Goal: Information Seeking & Learning: Learn about a topic

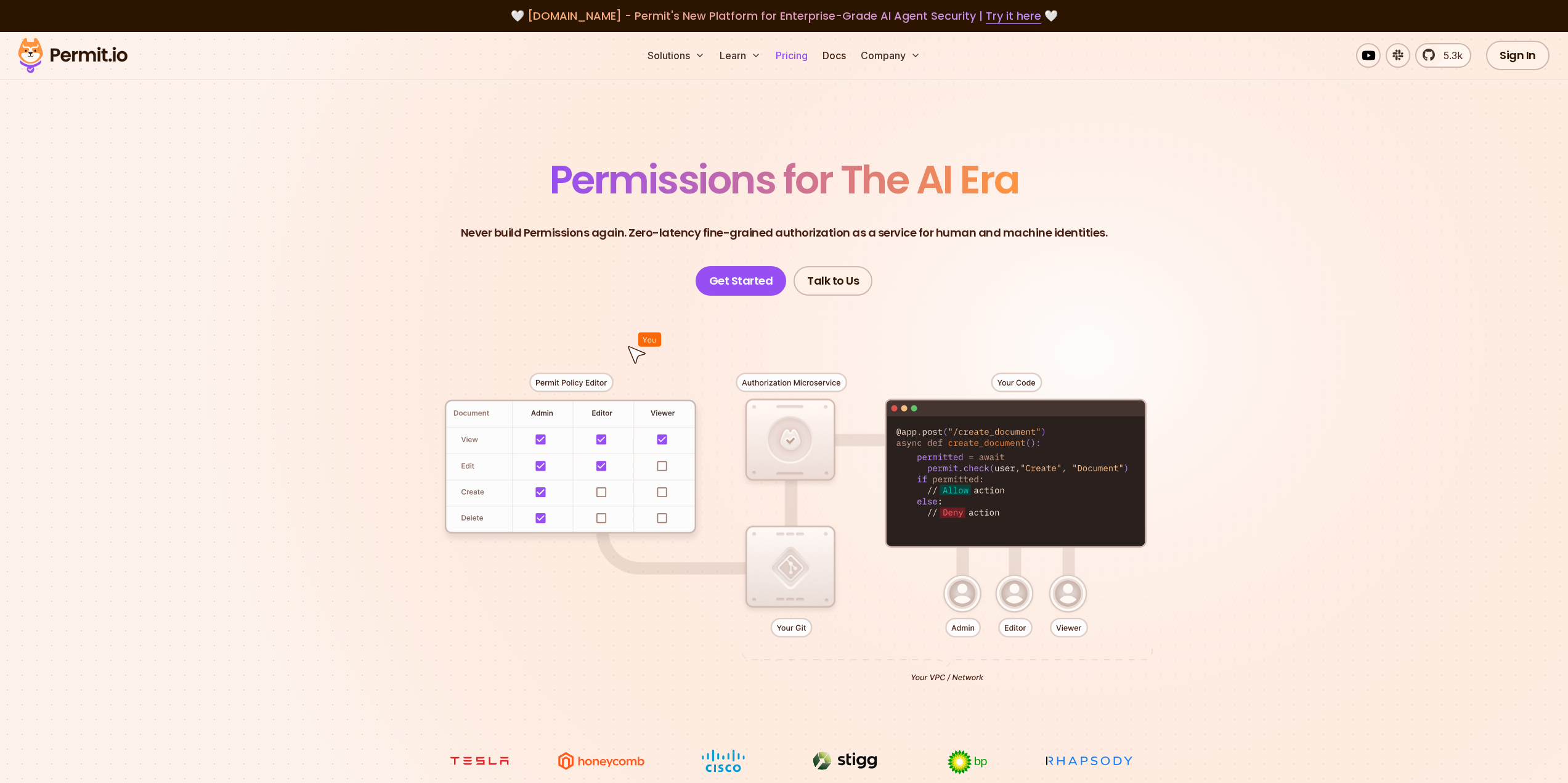
click at [797, 57] on link "Pricing" at bounding box center [792, 55] width 41 height 25
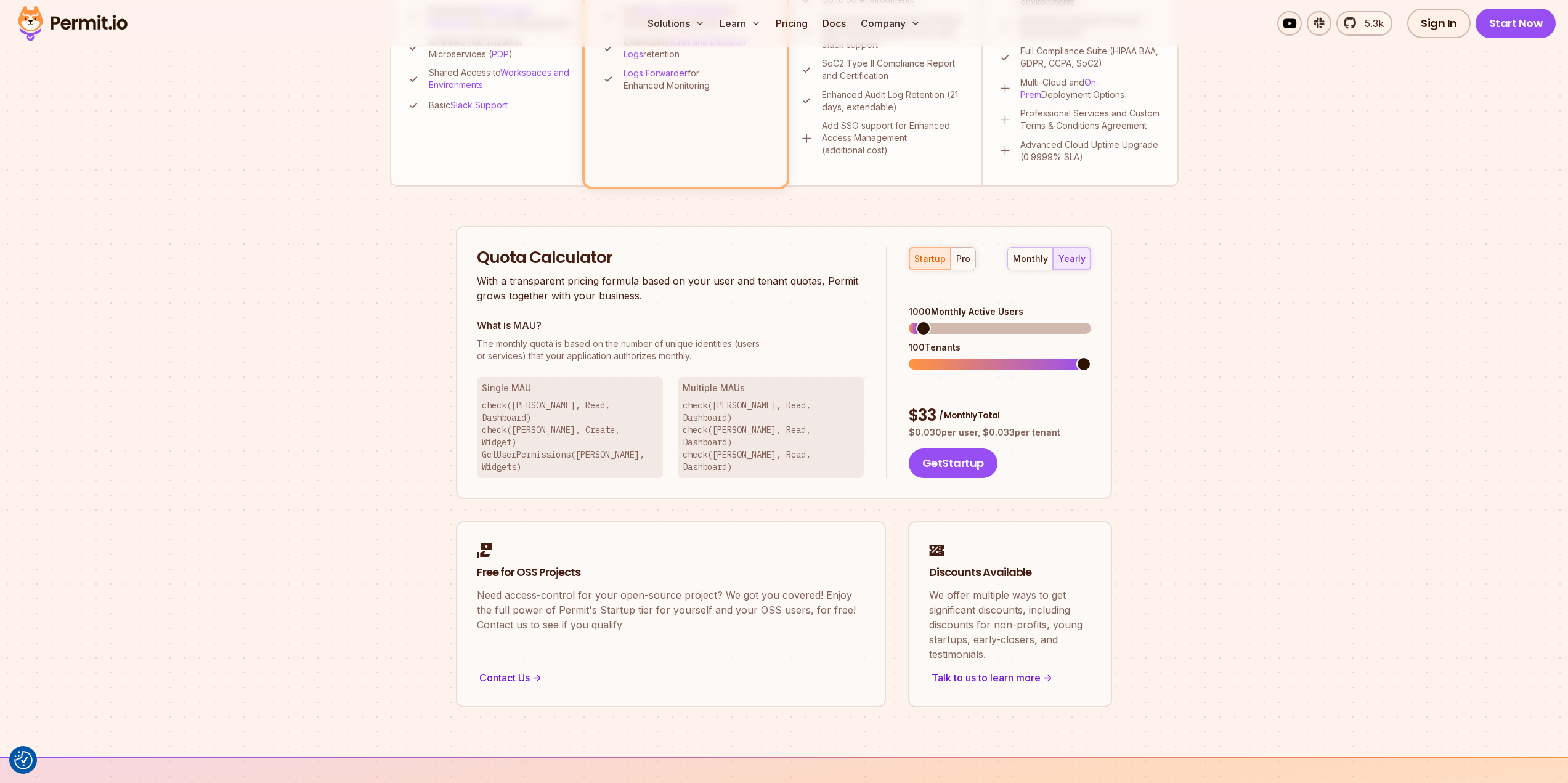
scroll to position [555, 0]
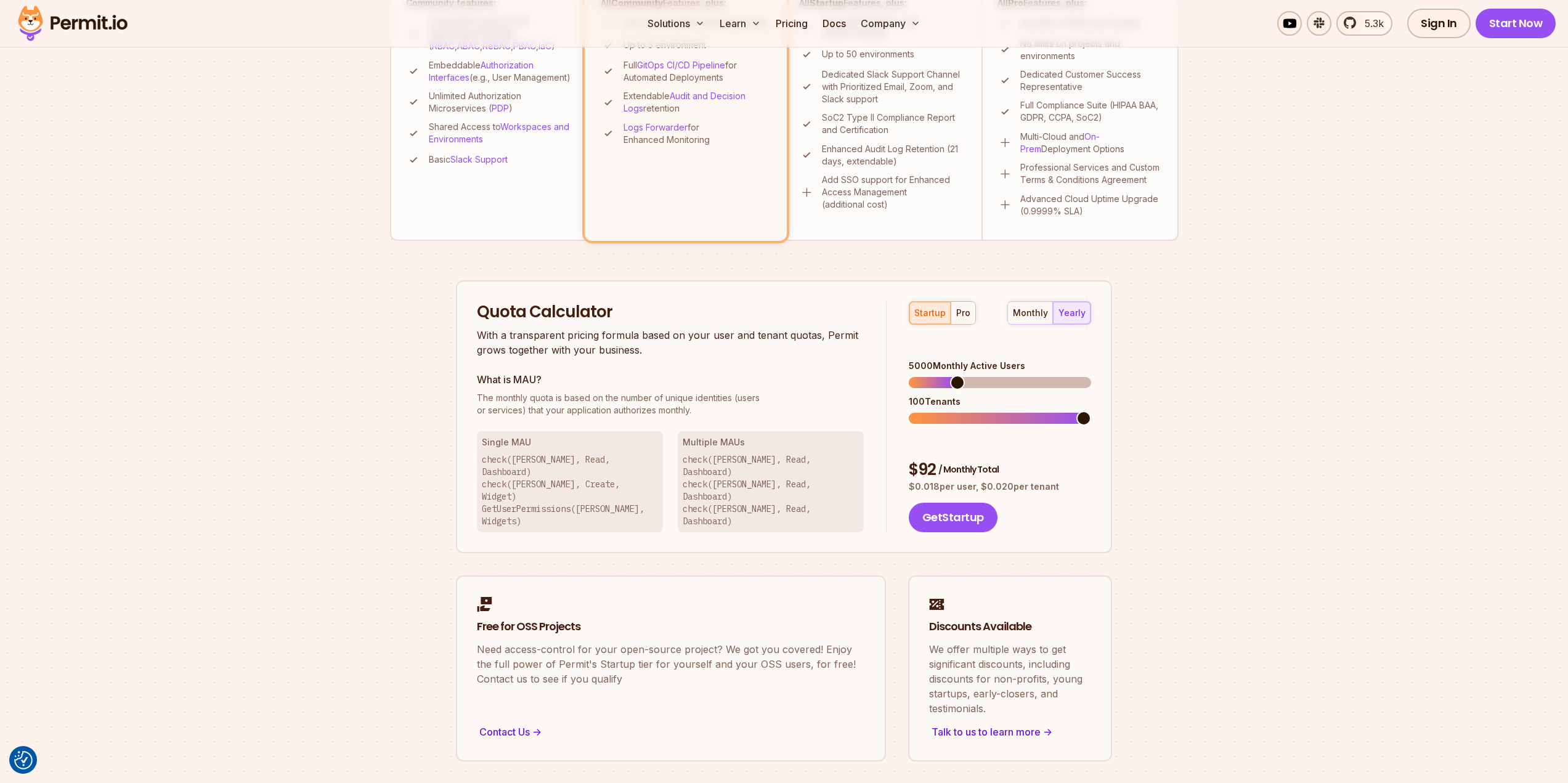
click at [953, 375] on span at bounding box center [957, 382] width 15 height 15
click at [965, 317] on div "pro" at bounding box center [963, 312] width 14 height 12
drag, startPoint x: 1015, startPoint y: 428, endPoint x: 903, endPoint y: 428, distance: 112.0
click at [903, 428] on div "startup pro monthly yearly 5000 Monthly Active Users 1750 Tenants $ 1125 / Mont…" at bounding box center [989, 417] width 204 height 231
click at [1068, 480] on p "$ 0.146 per user, $ 0.225 per tenant" at bounding box center [1000, 486] width 183 height 12
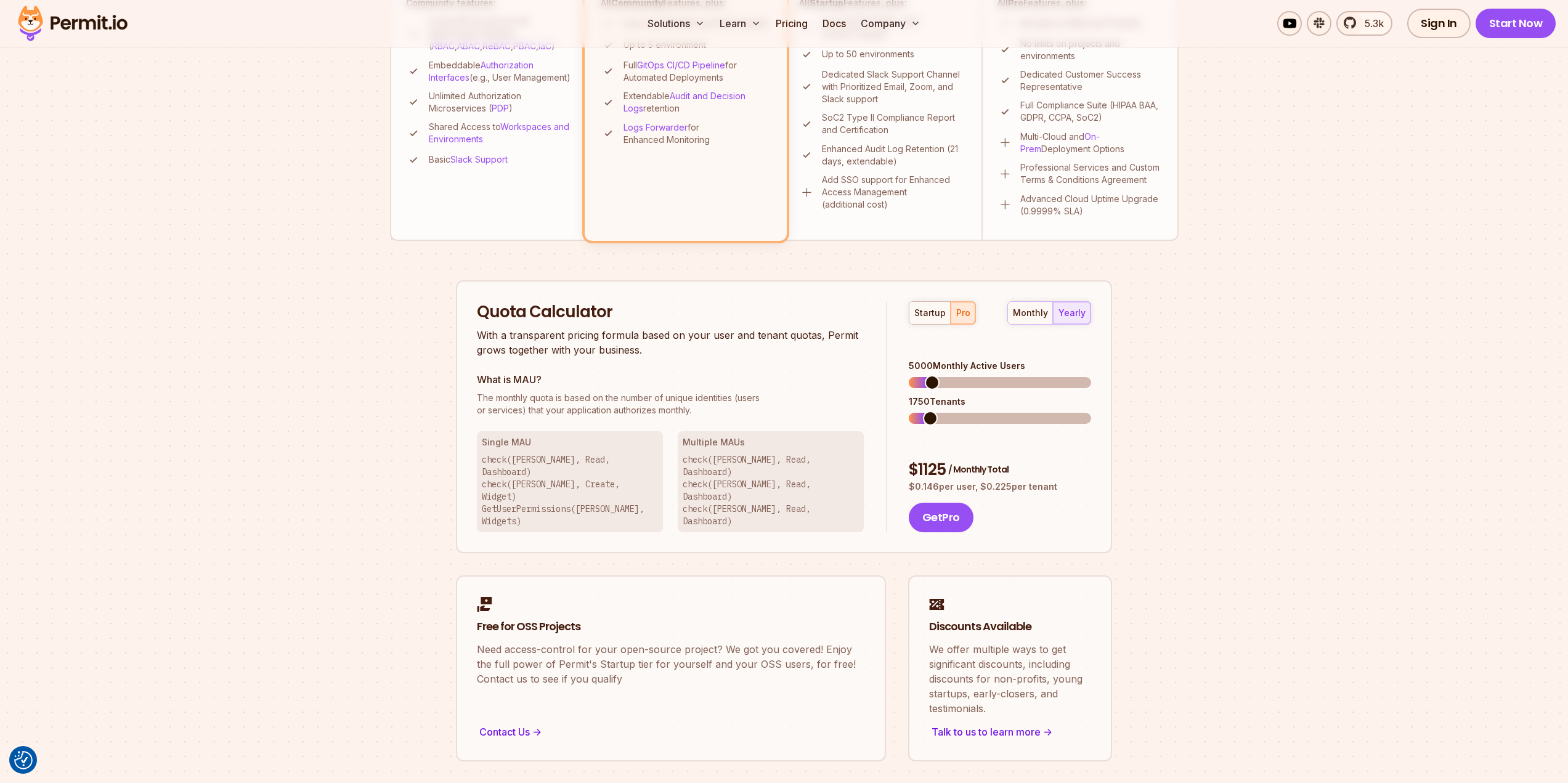
drag, startPoint x: 1047, startPoint y: 447, endPoint x: 914, endPoint y: 426, distance: 134.6
click at [914, 459] on div "$ 1125 / Monthly Total $ 0.146 per user, $ 0.225 per tenant" at bounding box center [1000, 476] width 183 height 34
click at [980, 464] on span "/ Monthly Total" at bounding box center [978, 469] width 61 height 12
click at [918, 459] on div "$ 1125 / Monthly Total" at bounding box center [1000, 470] width 183 height 22
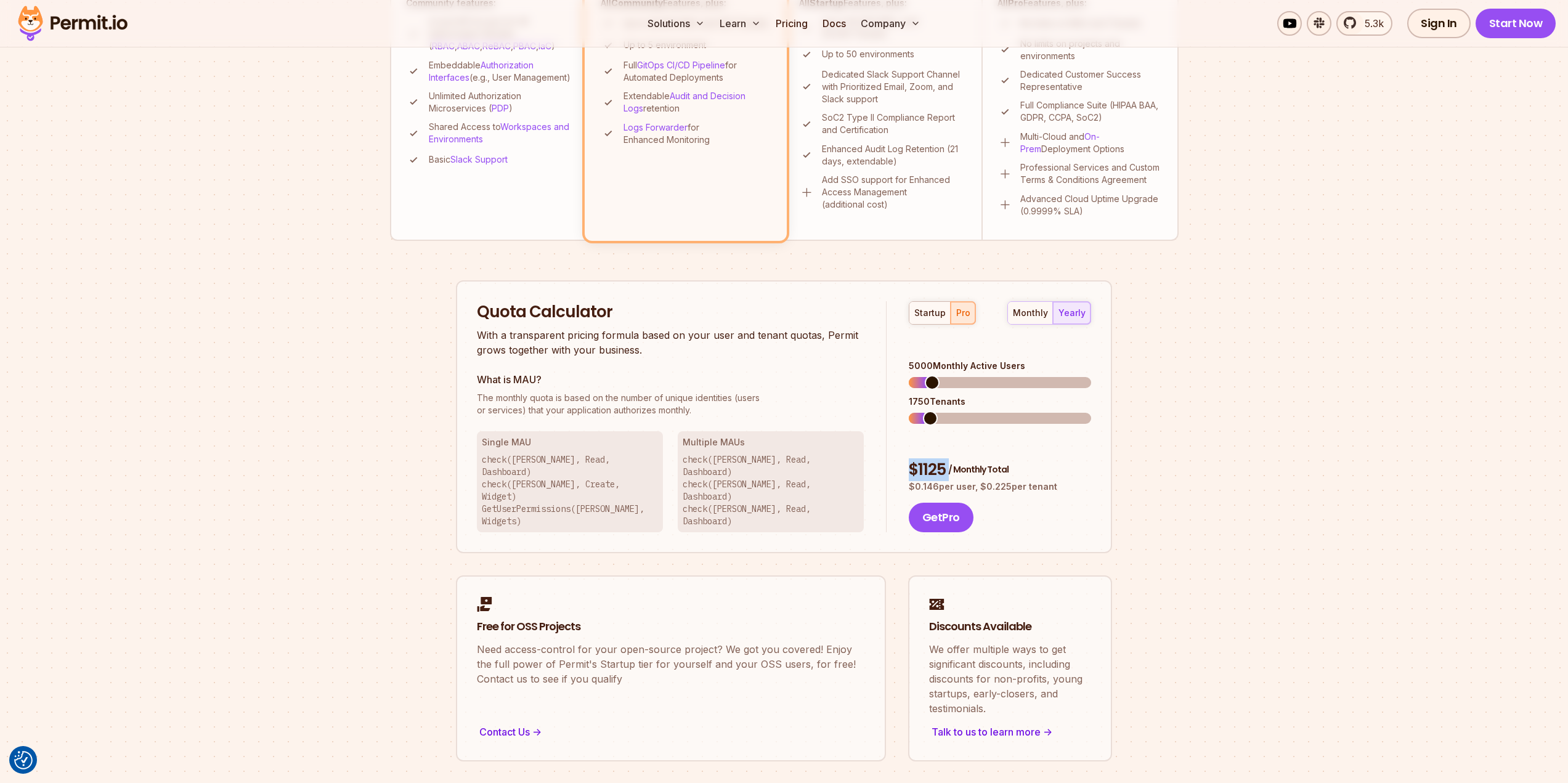
click at [918, 459] on div "$ 1125 / Monthly Total" at bounding box center [1000, 470] width 183 height 22
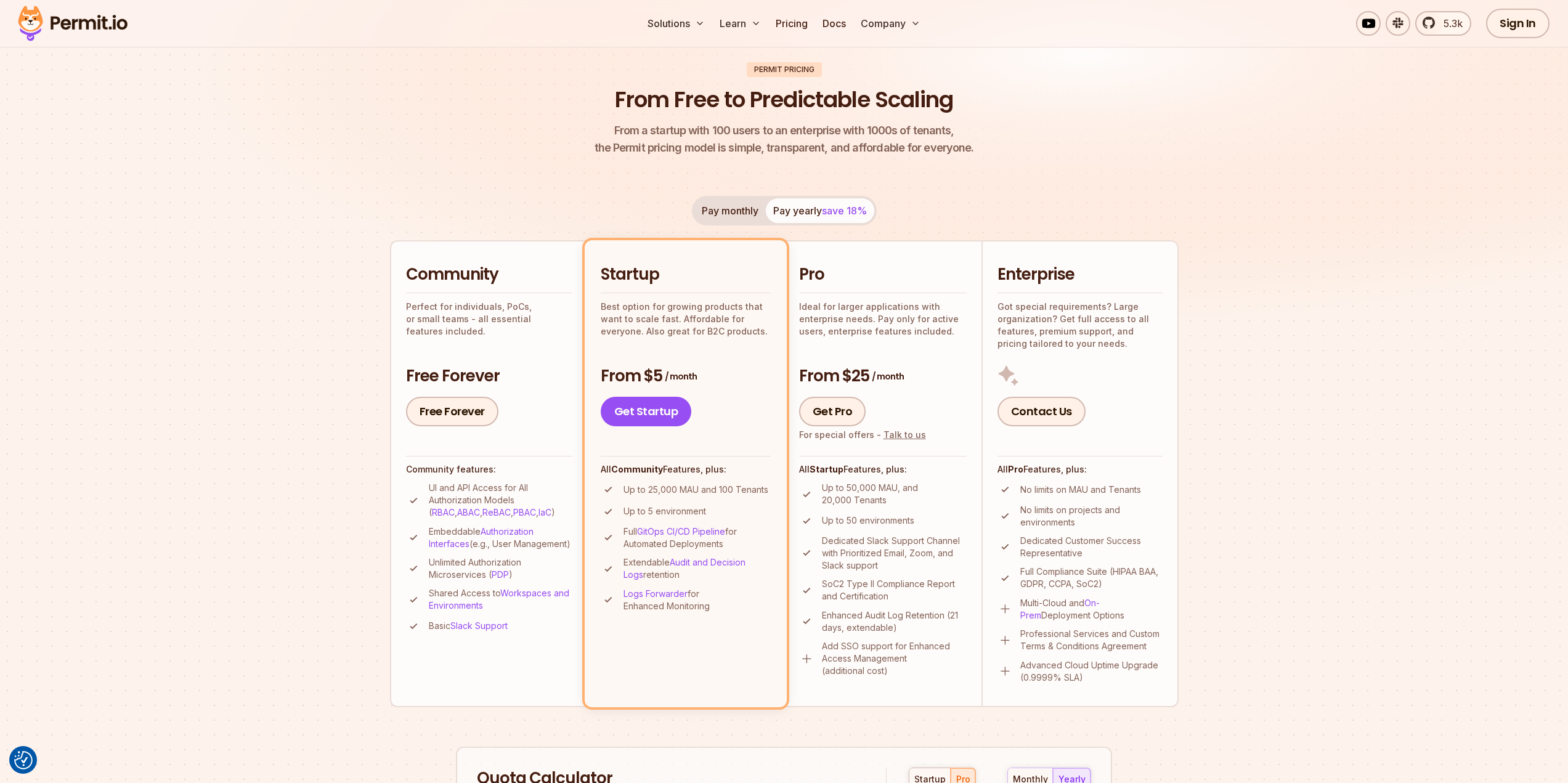
scroll to position [0, 0]
